Goal: Navigation & Orientation: Find specific page/section

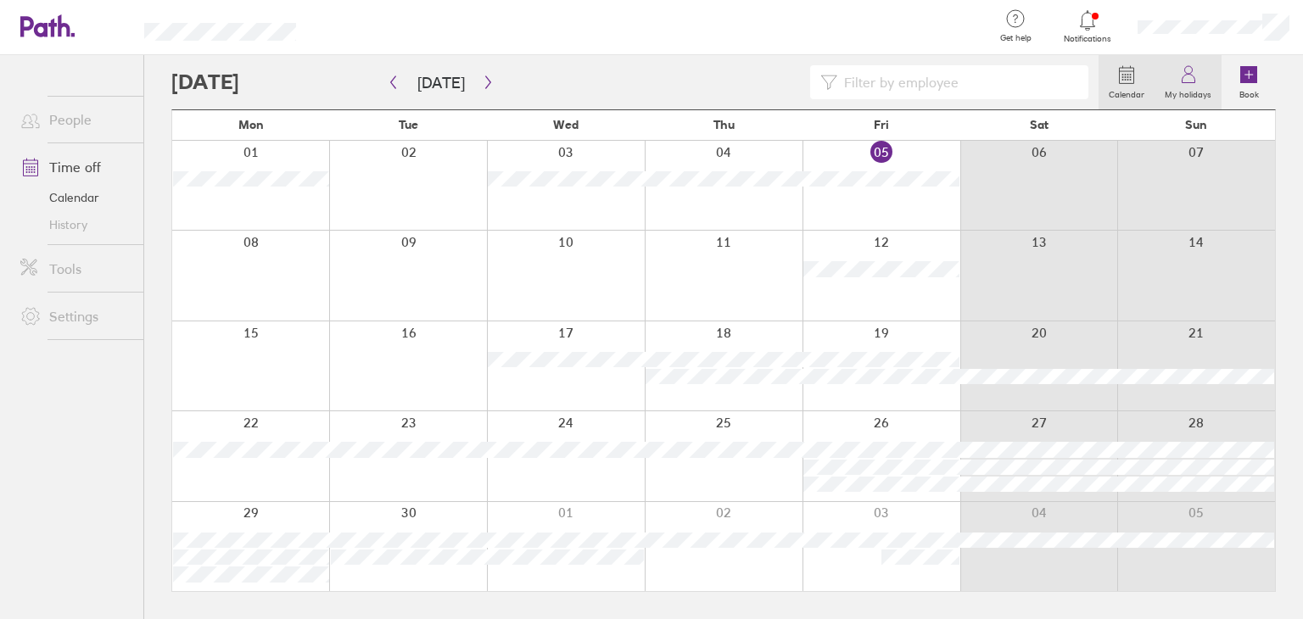
click at [1189, 97] on label "My holidays" at bounding box center [1188, 92] width 67 height 15
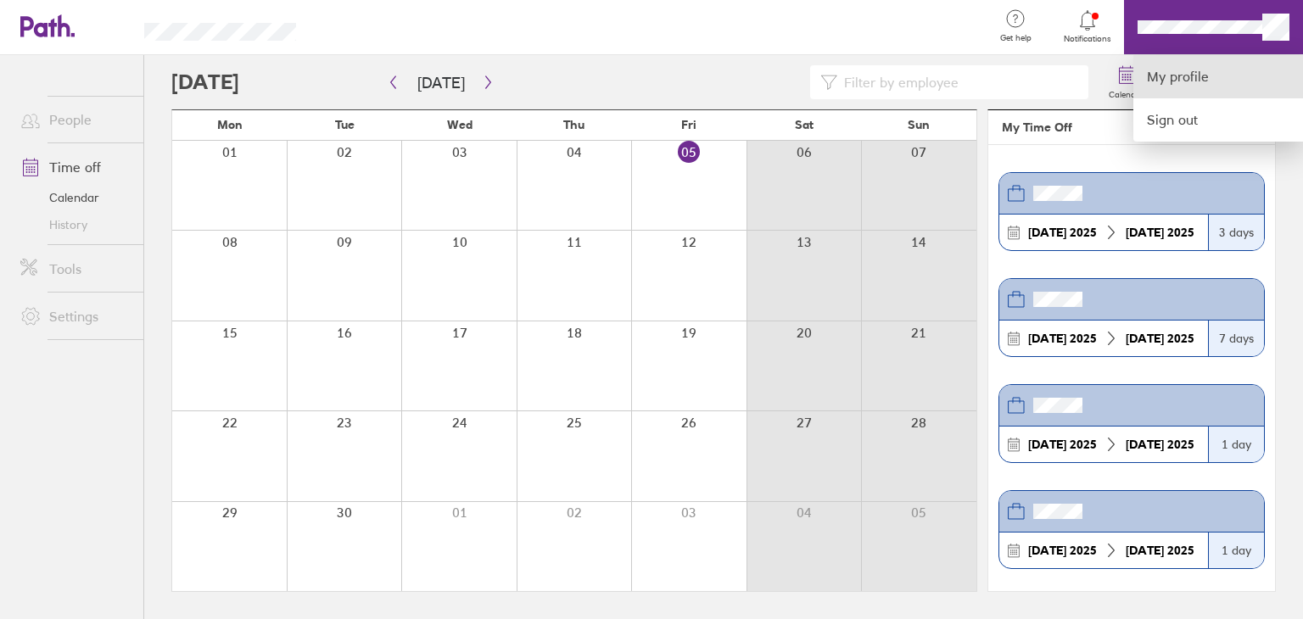
click at [1184, 76] on link "My profile" at bounding box center [1218, 76] width 170 height 43
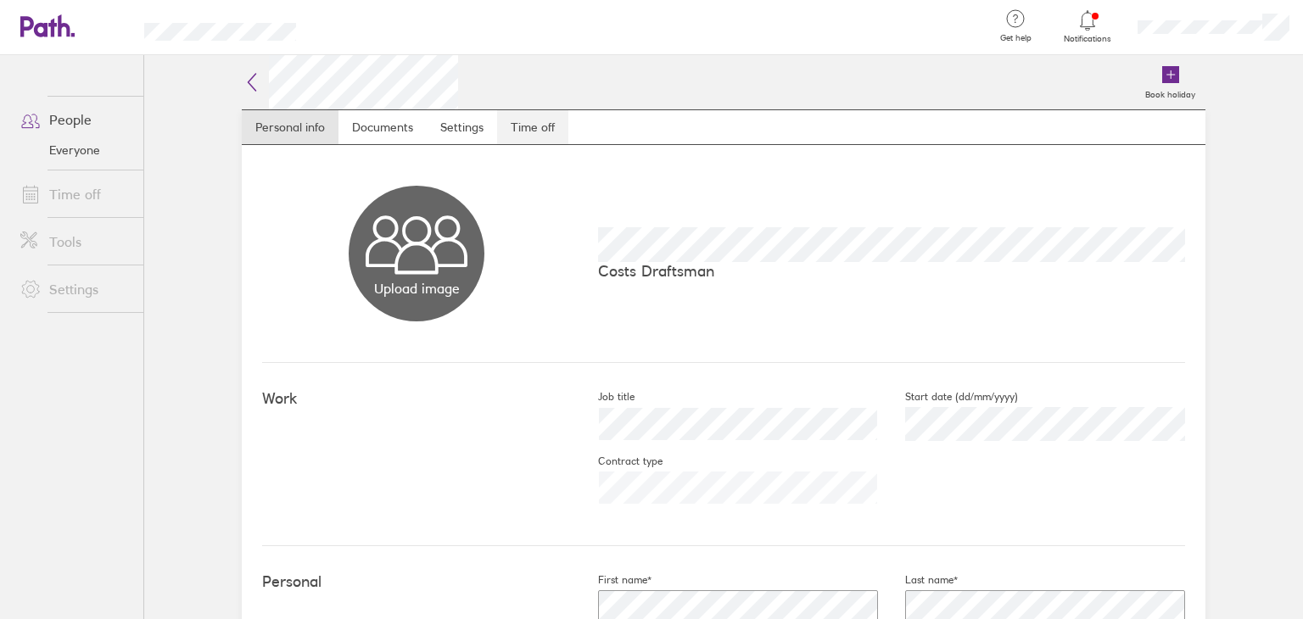
click at [541, 131] on link "Time off" at bounding box center [532, 127] width 71 height 34
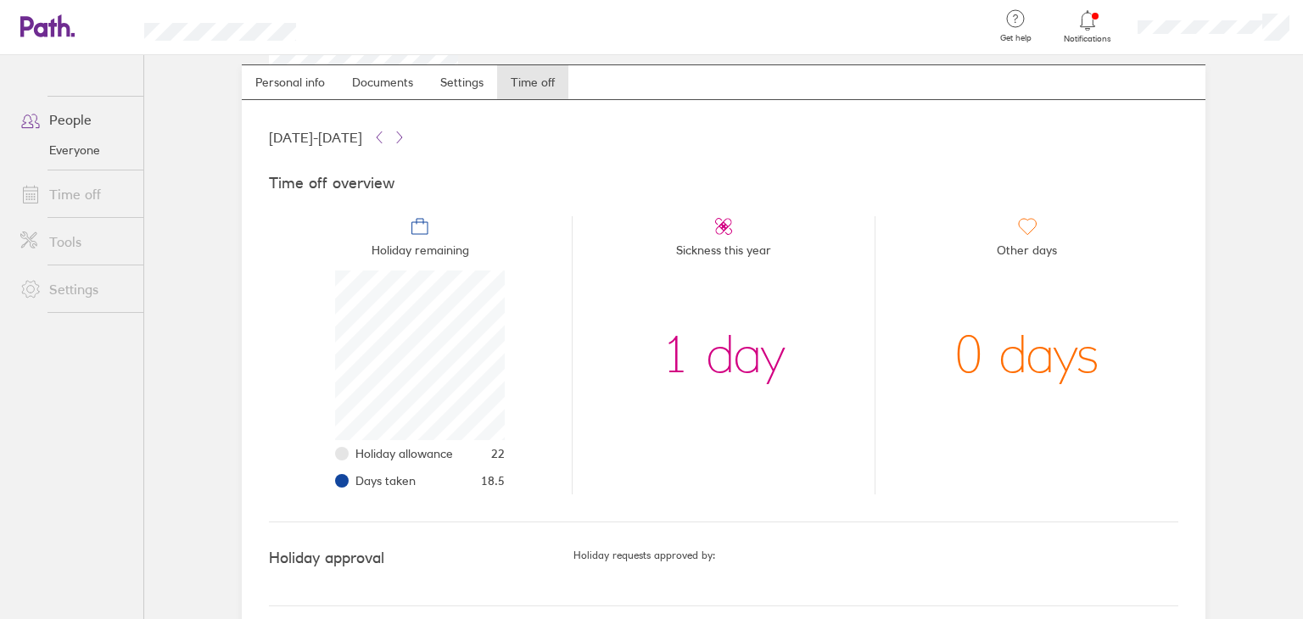
scroll to position [44, 0]
